Goal: Task Accomplishment & Management: Manage account settings

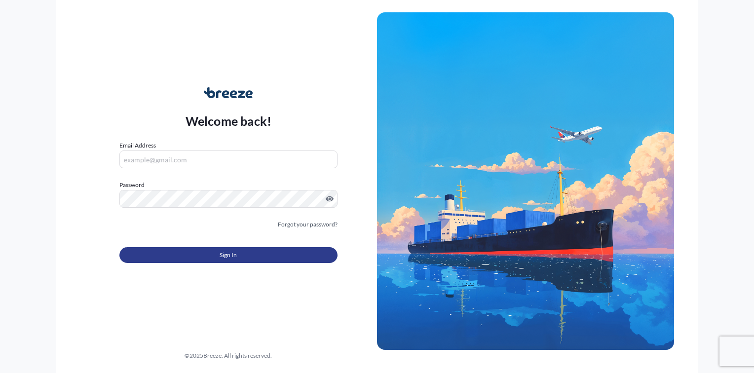
type input "[PERSON_NAME][EMAIL_ADDRESS][DOMAIN_NAME]"
click at [205, 261] on button "Sign In" at bounding box center [228, 255] width 218 height 16
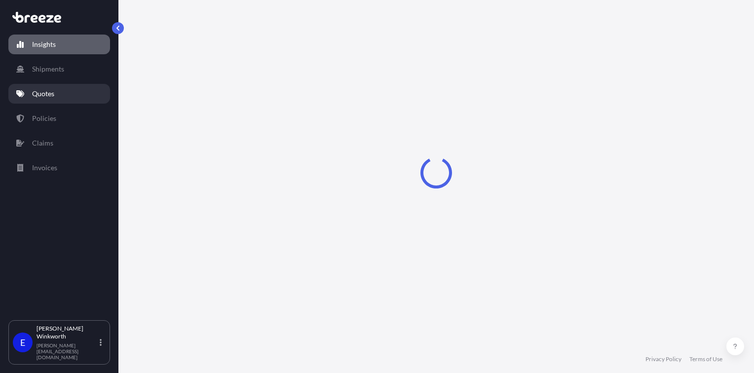
click at [43, 96] on p "Quotes" at bounding box center [43, 94] width 22 height 10
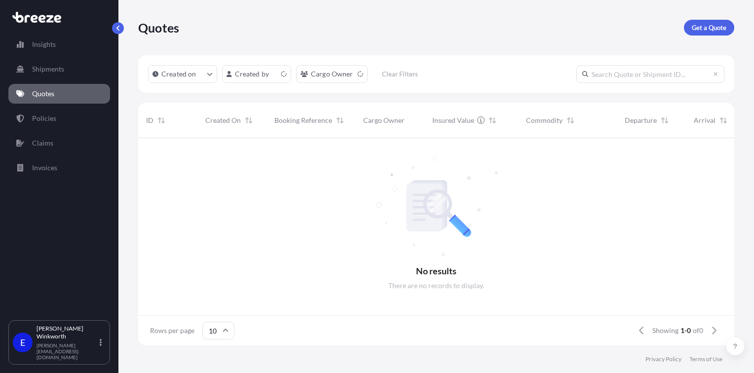
scroll to position [8, 8]
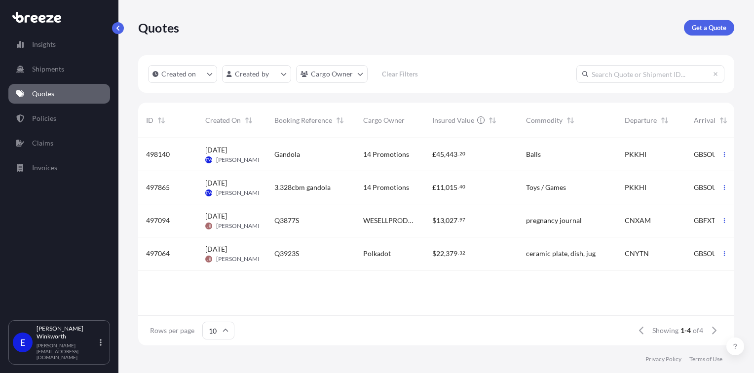
click at [286, 159] on span "Gandola" at bounding box center [287, 154] width 26 height 10
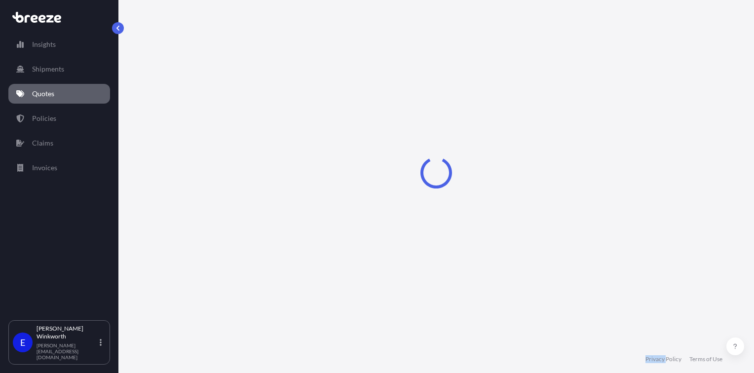
click at [286, 159] on div "Loading" at bounding box center [436, 172] width 596 height 345
select select "Sea"
select select "Road"
select select "1"
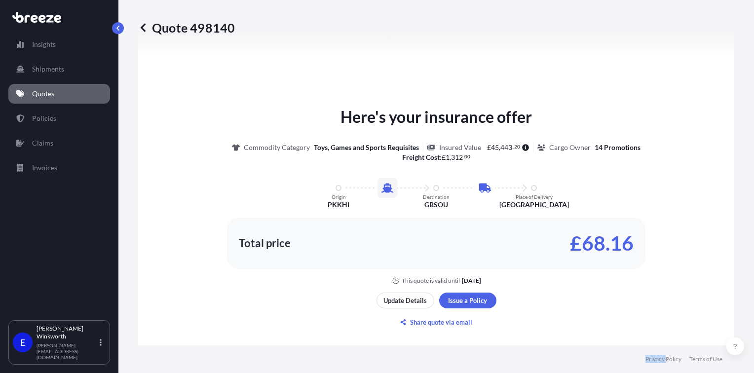
scroll to position [493, 0]
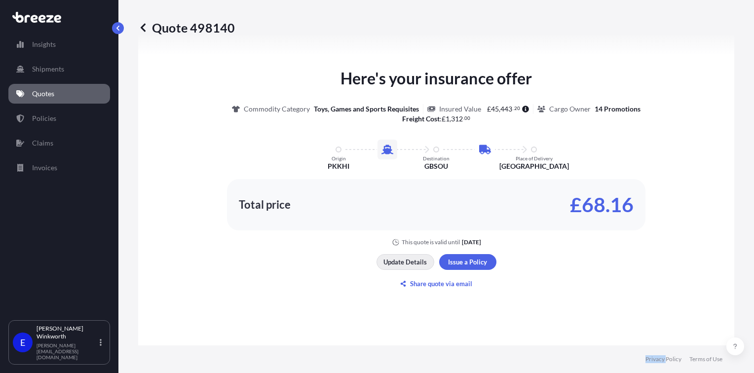
click at [399, 259] on p "Update Details" at bounding box center [404, 262] width 43 height 10
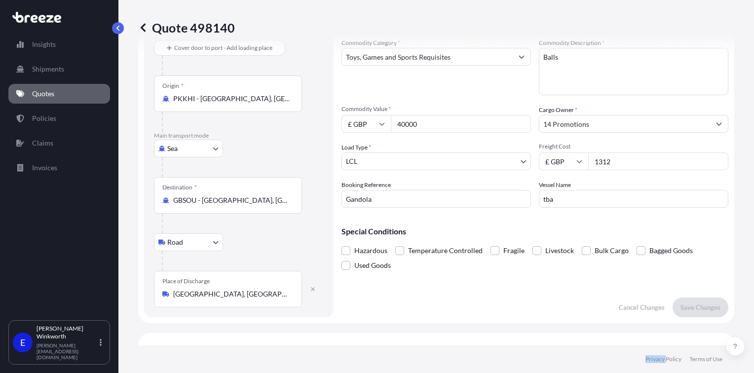
scroll to position [16, 0]
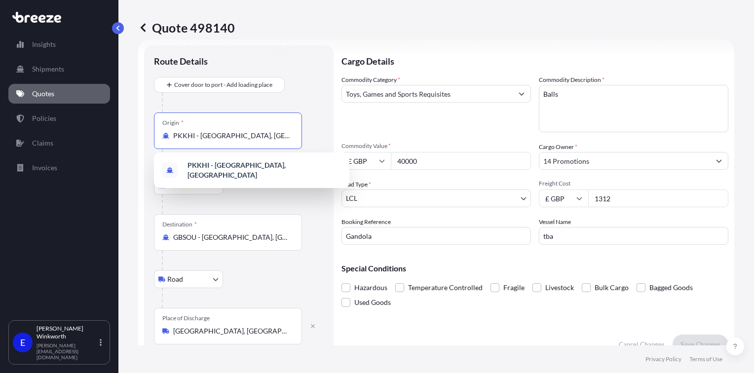
drag, startPoint x: 256, startPoint y: 134, endPoint x: 111, endPoint y: 143, distance: 144.8
click at [112, 144] on div "Insights Shipments Quotes Policies Claims Invoices E [PERSON_NAME] [PERSON_NAME…" at bounding box center [377, 186] width 754 height 373
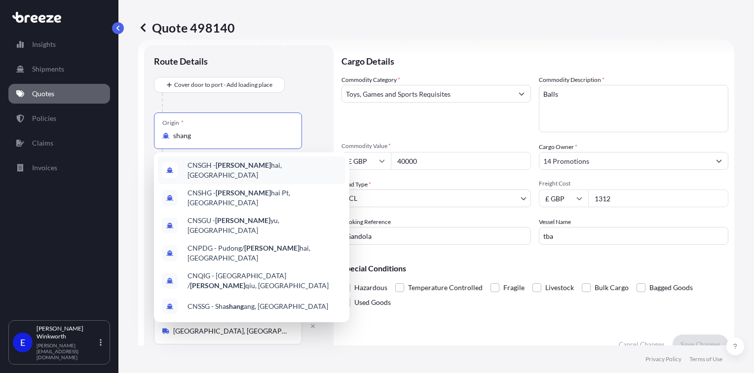
click at [240, 166] on span "CNSGH - Shang hai, [GEOGRAPHIC_DATA]" at bounding box center [264, 170] width 154 height 20
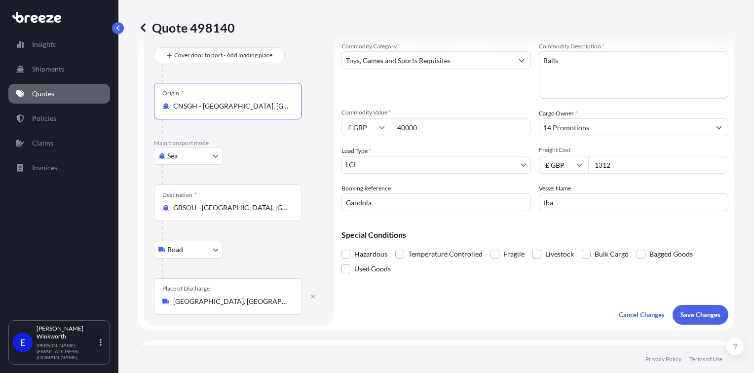
scroll to position [65, 0]
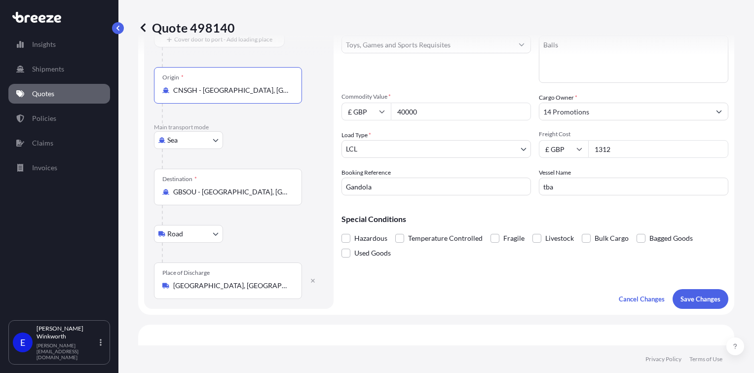
type input "CNSGH - [GEOGRAPHIC_DATA], [GEOGRAPHIC_DATA]"
drag, startPoint x: 420, startPoint y: 114, endPoint x: 389, endPoint y: 113, distance: 31.1
click at [389, 113] on div "£ GBP 40000" at bounding box center [435, 112] width 189 height 18
type input "84000"
drag, startPoint x: 626, startPoint y: 147, endPoint x: 584, endPoint y: 152, distance: 42.3
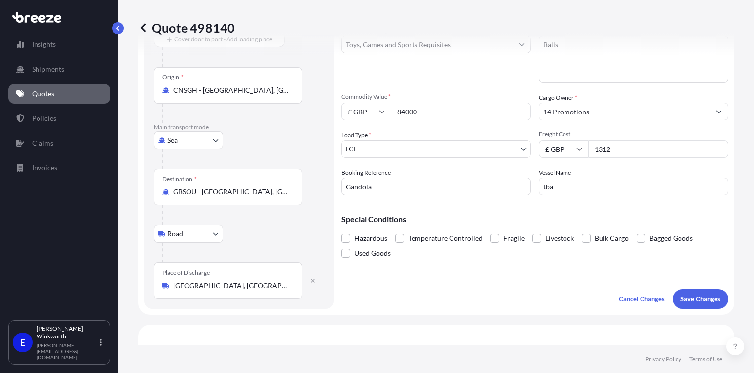
click at [588, 152] on input "1312" at bounding box center [658, 149] width 140 height 18
type input "2359"
click at [377, 147] on body "Insights Shipments Quotes Policies Claims Invoices E [PERSON_NAME] [PERSON_NAME…" at bounding box center [377, 186] width 754 height 373
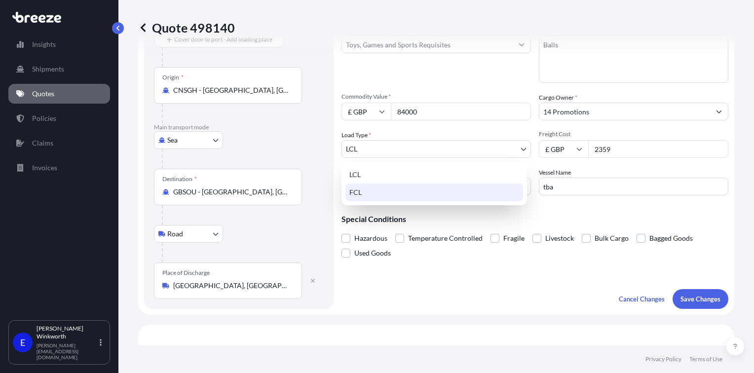
click at [371, 198] on div "FCL" at bounding box center [434, 193] width 178 height 18
select select "2"
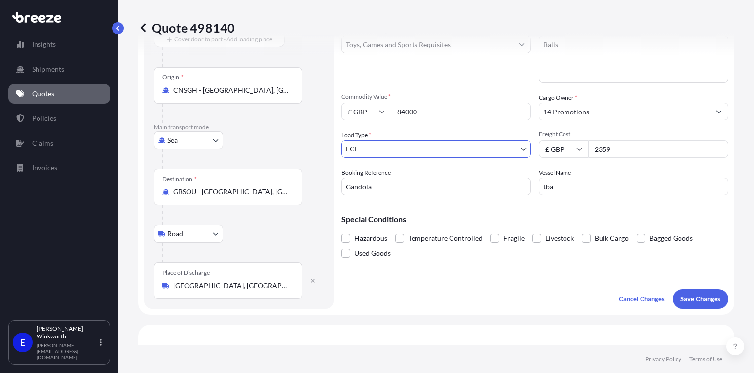
click at [512, 269] on div "Cargo Details Commodity Category * Toys, Games and Sports Requisites Commodity …" at bounding box center [534, 152] width 387 height 313
drag, startPoint x: 612, startPoint y: 151, endPoint x: 579, endPoint y: 150, distance: 33.6
click at [579, 150] on div "£ GBP 2359" at bounding box center [633, 149] width 189 height 18
type input "2395"
click at [700, 301] on p "Save Changes" at bounding box center [700, 299] width 40 height 10
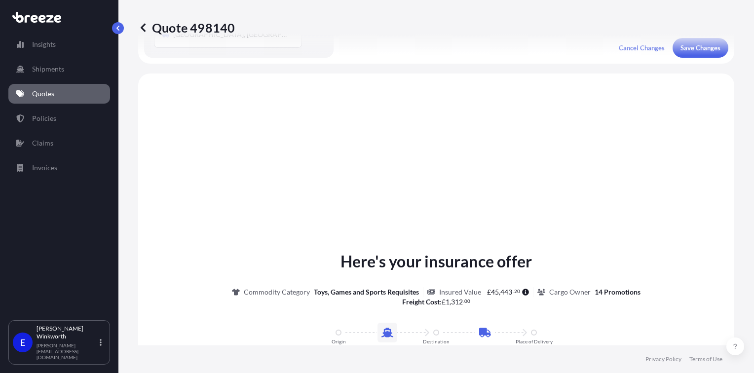
scroll to position [339, 0]
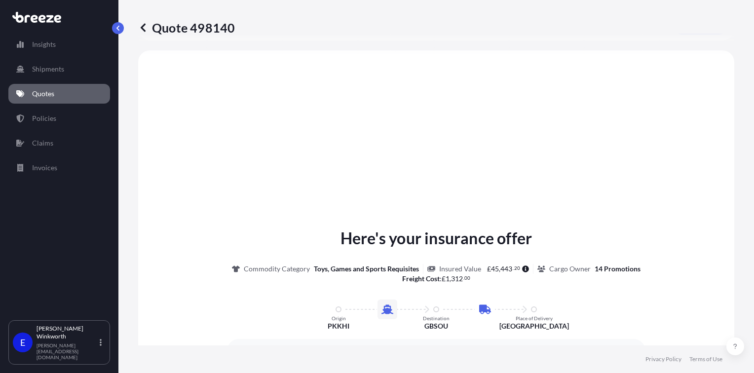
select select "Sea"
select select "Road"
select select "2"
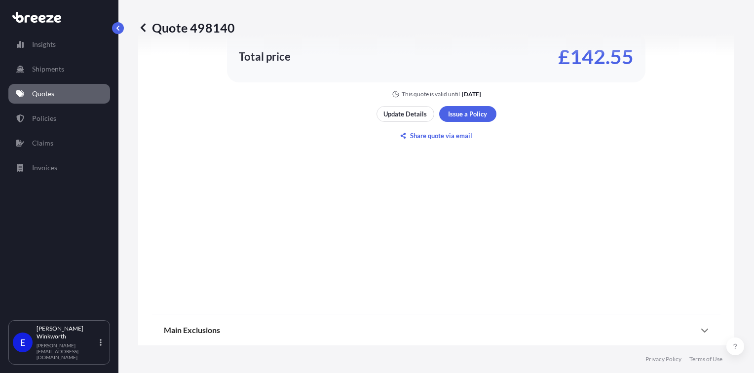
scroll to position [543, 0]
